Goal: Task Accomplishment & Management: Manage account settings

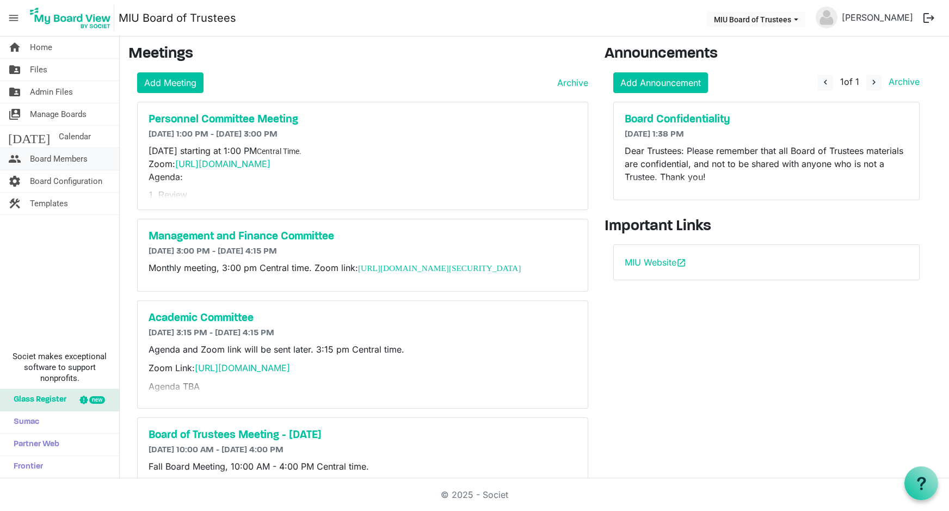
click at [54, 156] on span "Board Members" at bounding box center [59, 159] width 58 height 22
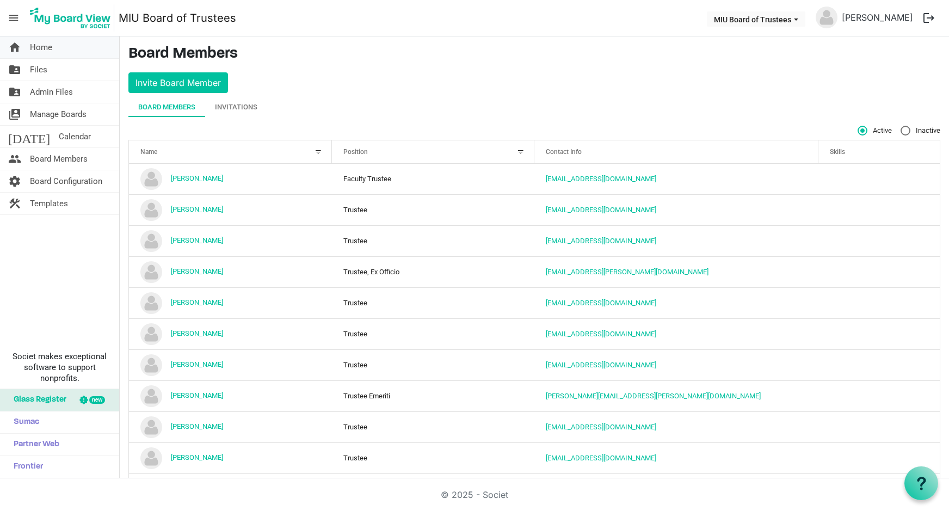
click at [42, 48] on span "Home" at bounding box center [41, 47] width 22 height 22
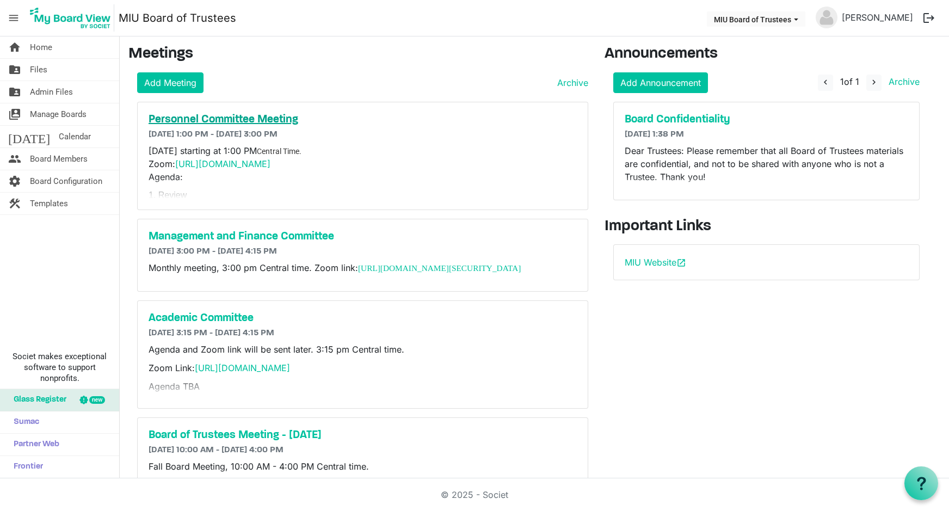
click at [200, 124] on h5 "Personnel Committee Meeting" at bounding box center [362, 119] width 428 height 13
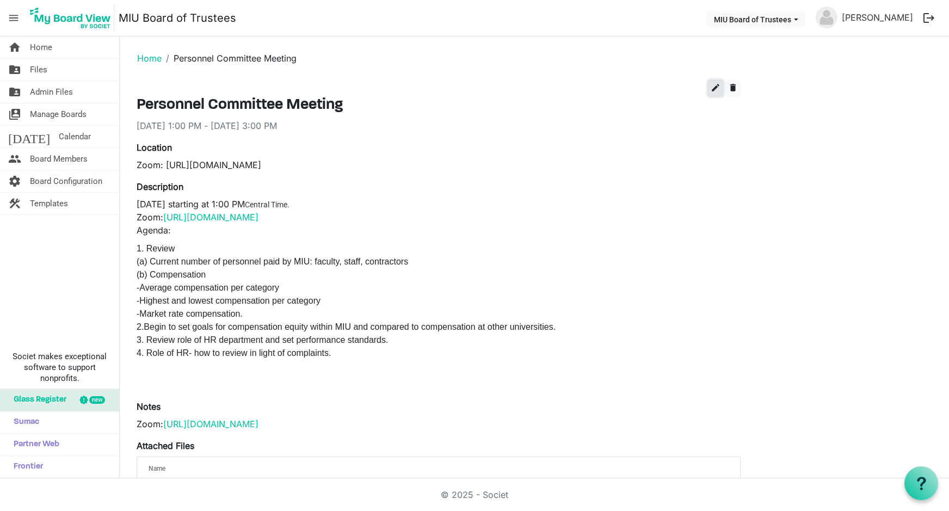
click at [716, 87] on span "edit" at bounding box center [715, 88] width 10 height 10
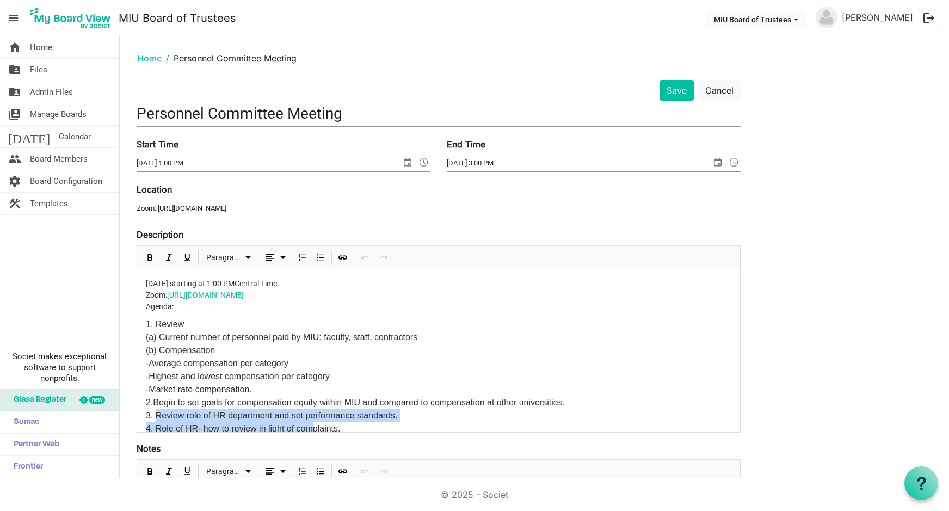
scroll to position [40, 0]
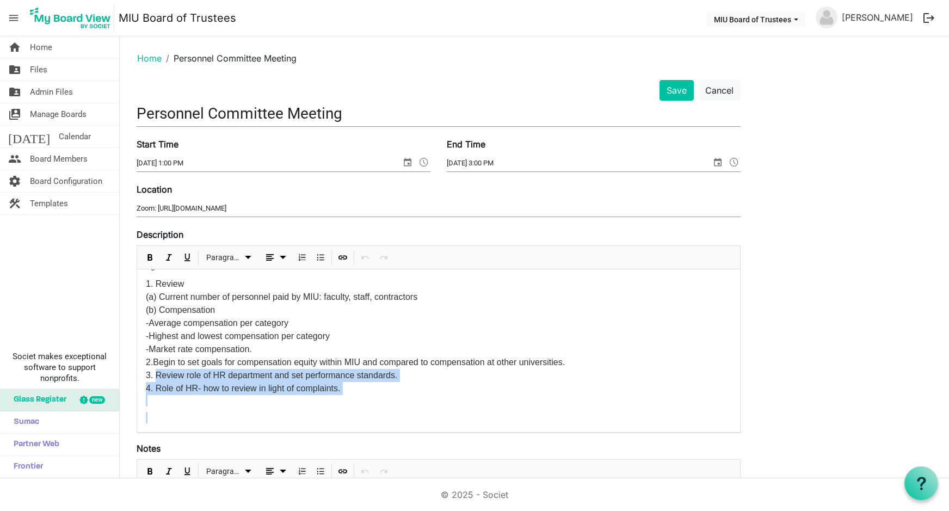
drag, startPoint x: 156, startPoint y: 412, endPoint x: 361, endPoint y: 414, distance: 205.6
click at [361, 414] on div "[DATE] starting at 1:00 PM Central Time. Zoom: [URL][DOMAIN_NAME] Agenda: 1. Re…" at bounding box center [438, 330] width 603 height 203
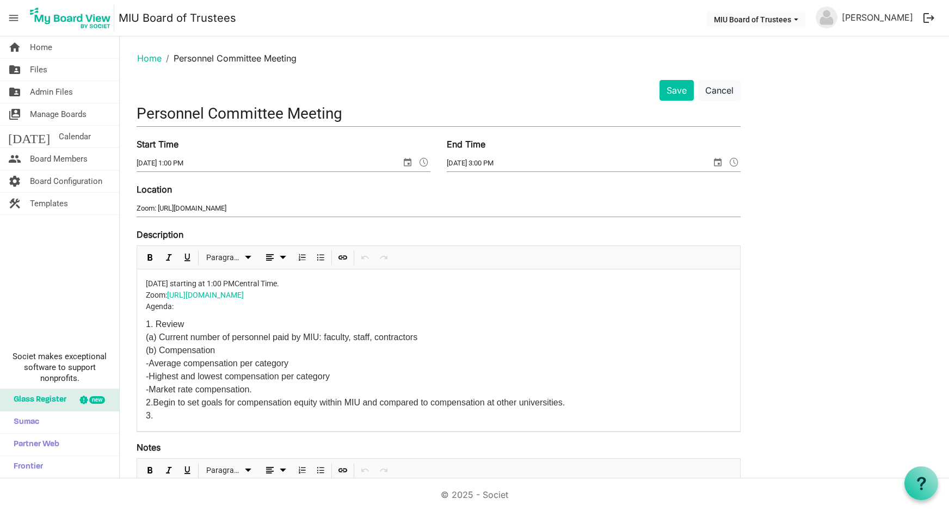
scroll to position [0, 0]
click at [239, 424] on div "[DATE] starting at 1:00 PM Central Time. Zoom: [URL][DOMAIN_NAME] Agenda: 1. Re…" at bounding box center [438, 350] width 603 height 162
click at [680, 87] on button "Save" at bounding box center [676, 90] width 34 height 21
